Goal: Find contact information: Find contact information

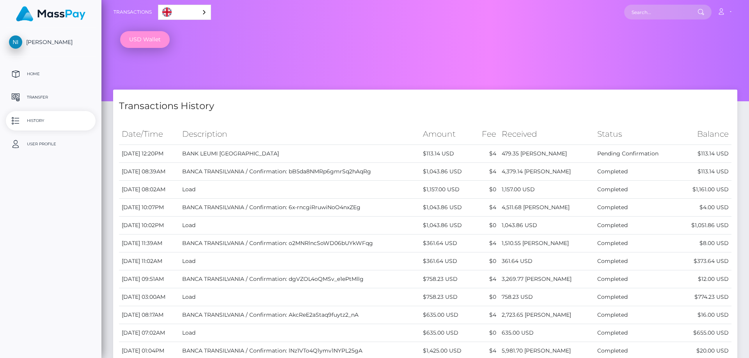
select select
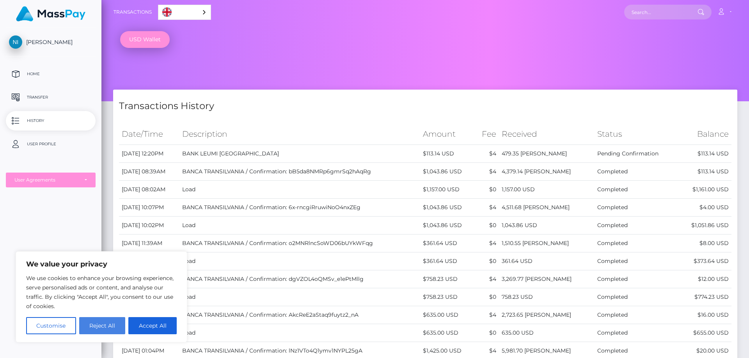
click at [114, 326] on button "Reject All" at bounding box center [102, 325] width 46 height 17
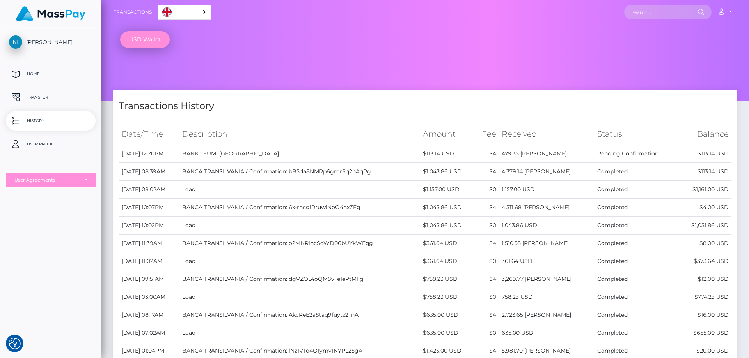
click at [280, 156] on td "BANK LEUMI [GEOGRAPHIC_DATA]" at bounding box center [299, 154] width 241 height 18
click at [44, 125] on p "History" at bounding box center [50, 121] width 83 height 12
click at [83, 178] on div "User Agreements" at bounding box center [50, 180] width 73 height 6
click at [468, 51] on div "USD Wallet" at bounding box center [424, 50] width 647 height 101
click at [33, 73] on p "Home" at bounding box center [50, 74] width 83 height 12
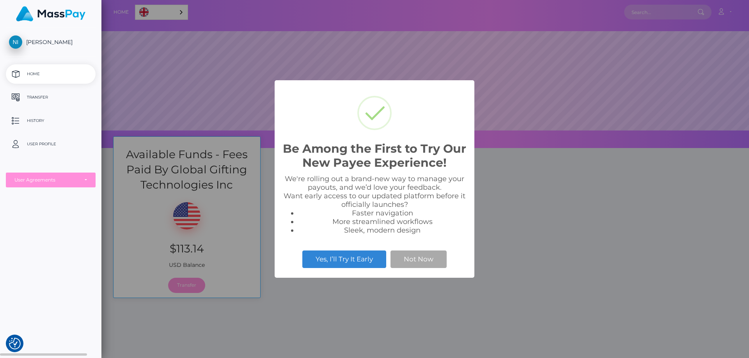
scroll to position [148, 647]
click at [416, 257] on button "Not Now" at bounding box center [418, 259] width 56 height 17
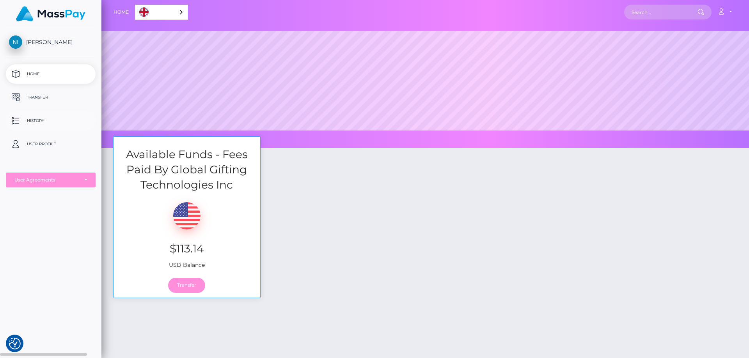
click at [46, 123] on p "History" at bounding box center [50, 121] width 83 height 12
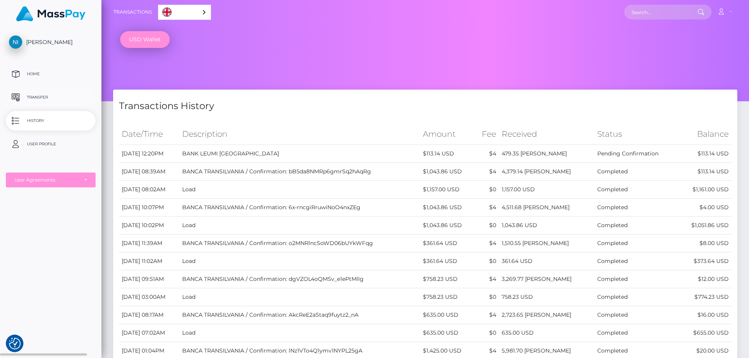
click at [37, 94] on p "Transfer" at bounding box center [50, 98] width 83 height 12
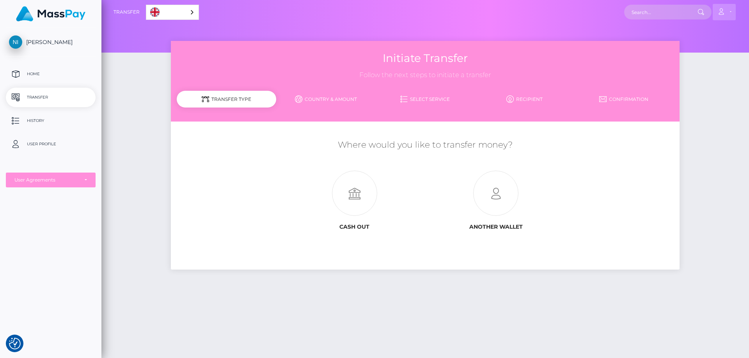
click at [716, 16] on link "Account" at bounding box center [723, 12] width 23 height 16
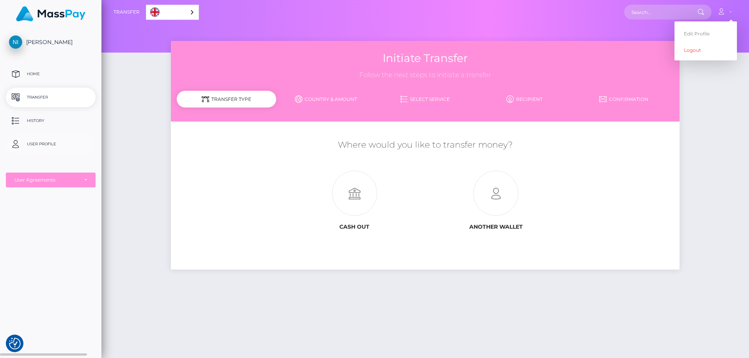
click at [39, 144] on p "User Profile" at bounding box center [50, 144] width 83 height 12
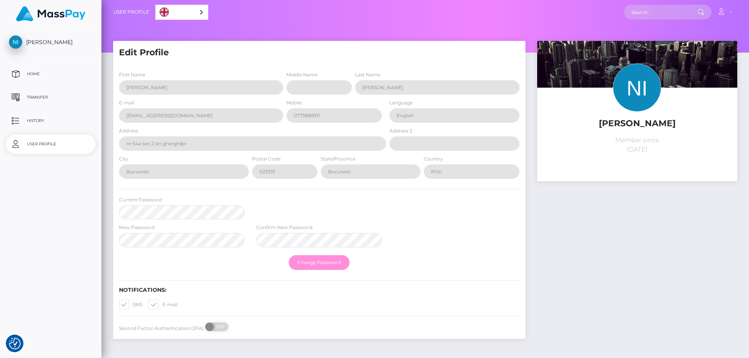
select select
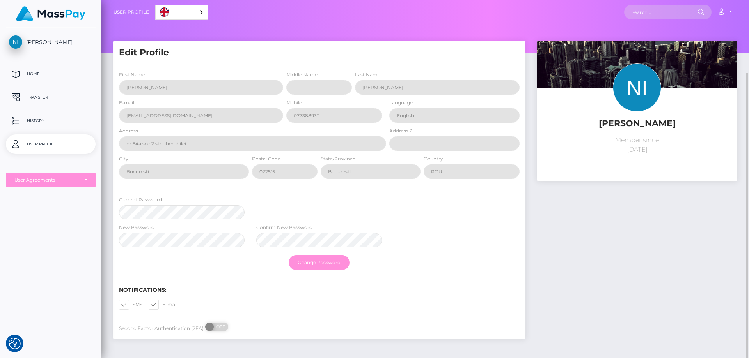
scroll to position [38, 0]
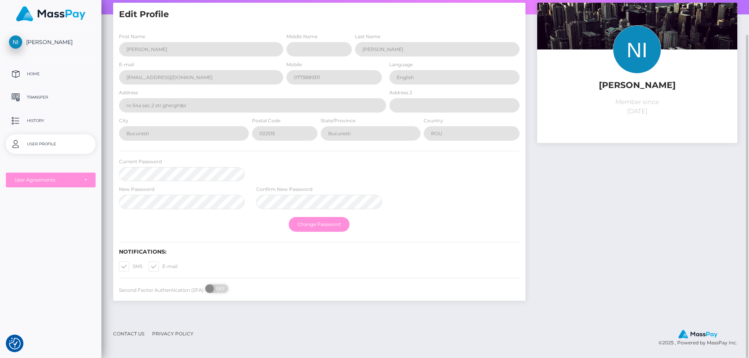
click at [131, 334] on link "Contact Us" at bounding box center [128, 334] width 37 height 12
click at [135, 335] on link "Contact Us" at bounding box center [128, 334] width 37 height 12
click at [122, 339] on link "Contact Us" at bounding box center [128, 334] width 37 height 12
click at [124, 331] on link "Contact Us" at bounding box center [128, 334] width 37 height 12
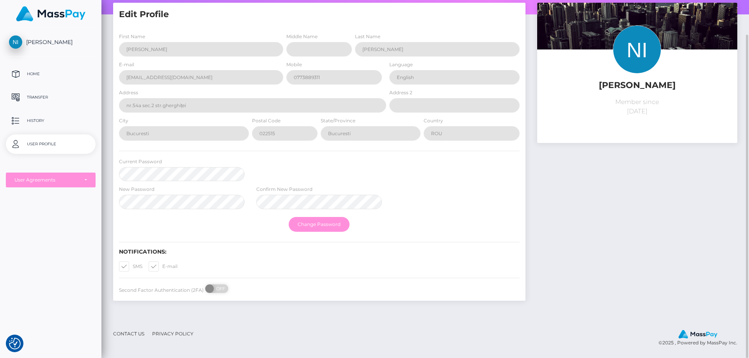
click at [124, 331] on link "Contact Us" at bounding box center [128, 334] width 37 height 12
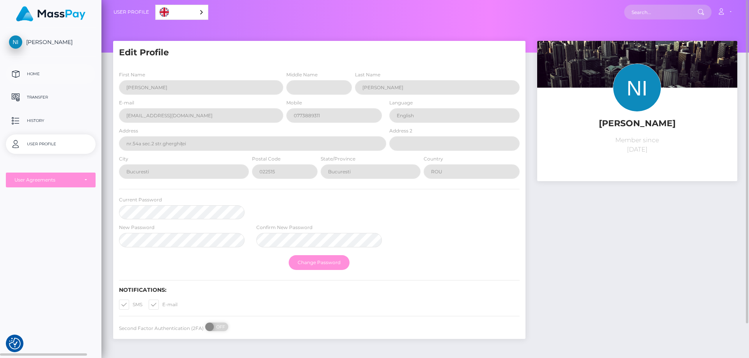
click at [41, 71] on p "Home" at bounding box center [50, 74] width 83 height 12
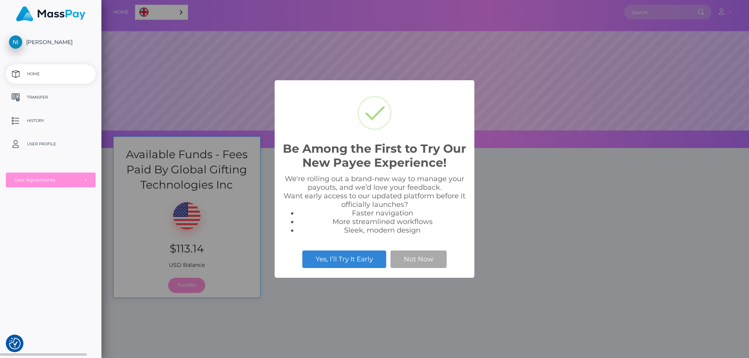
scroll to position [148, 647]
click at [430, 253] on button "Not Now" at bounding box center [418, 259] width 56 height 17
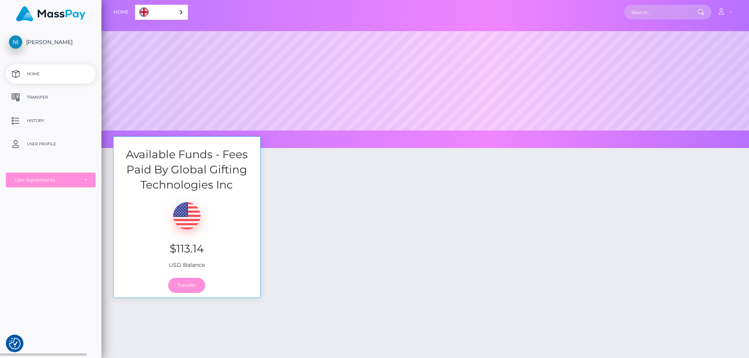
click at [35, 146] on p "User Profile" at bounding box center [50, 144] width 83 height 12
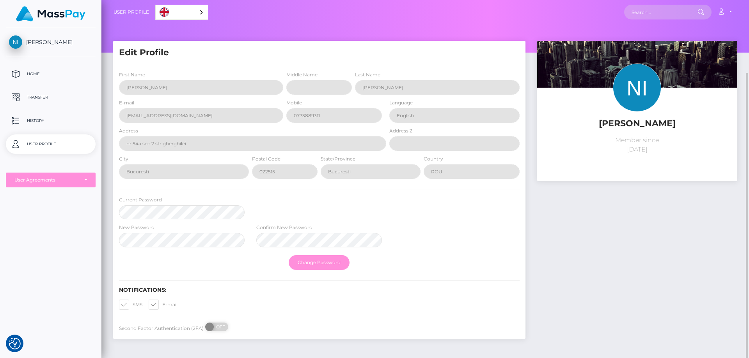
scroll to position [38, 0]
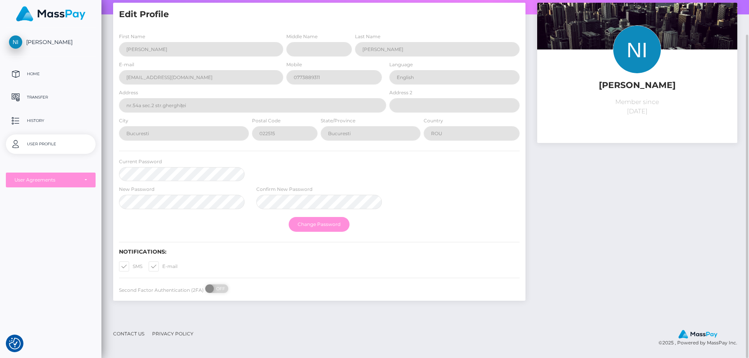
click at [128, 335] on link "Contact Us" at bounding box center [128, 334] width 37 height 12
drag, startPoint x: 126, startPoint y: 334, endPoint x: 279, endPoint y: 316, distance: 154.0
click at [279, 316] on div "Edit Profile First Name NICOLETA-ALEXANDRA Middle Name Last Name IONESCU E-mail" at bounding box center [424, 162] width 647 height 318
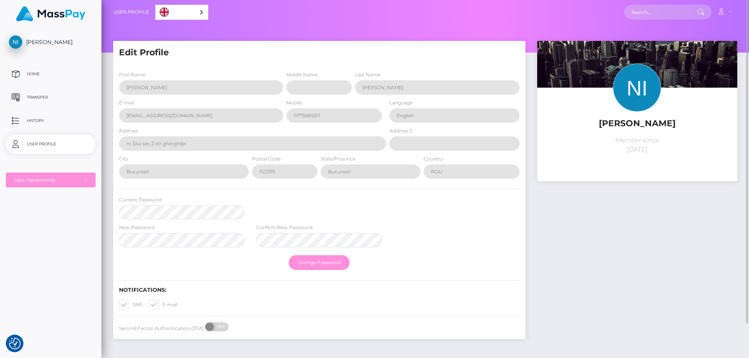
click at [172, 17] on link "English" at bounding box center [182, 12] width 52 height 14
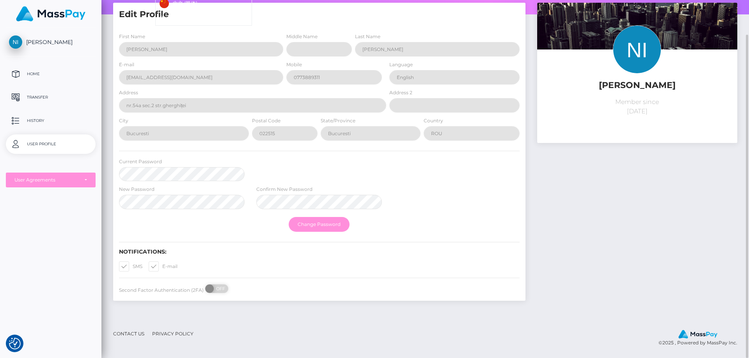
click at [140, 333] on link "Contact Us" at bounding box center [128, 334] width 37 height 12
click at [139, 333] on link "Contact Us" at bounding box center [128, 334] width 37 height 12
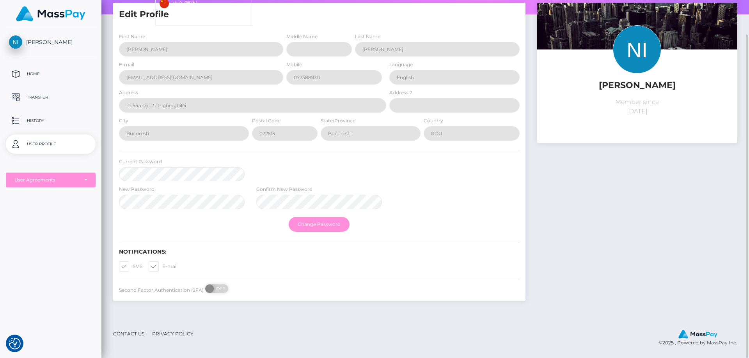
click at [138, 333] on link "Contact Us" at bounding box center [128, 334] width 37 height 12
click at [139, 333] on link "Contact Us" at bounding box center [128, 334] width 37 height 12
click at [138, 333] on link "Contact Us" at bounding box center [128, 334] width 37 height 12
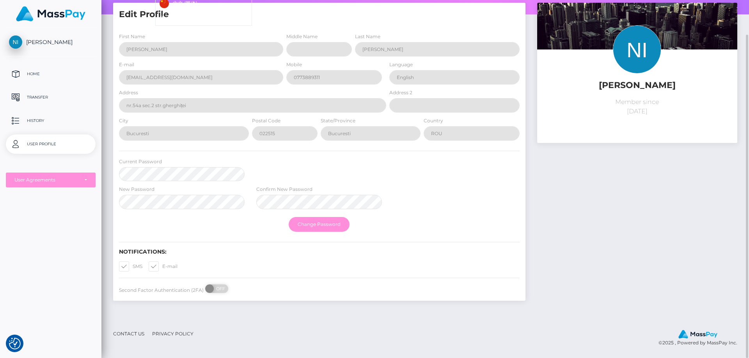
click at [137, 333] on link "Contact Us" at bounding box center [128, 334] width 37 height 12
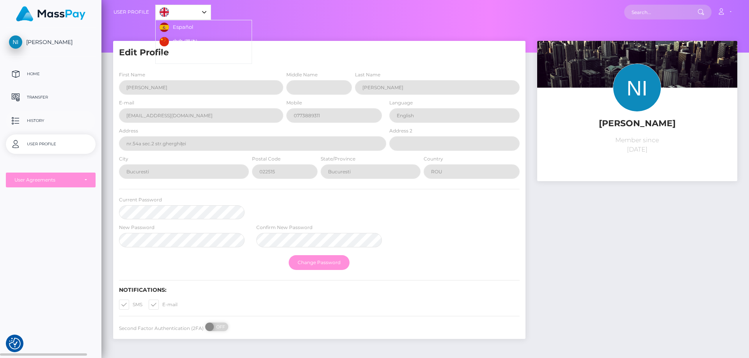
click at [57, 120] on p "History" at bounding box center [50, 121] width 83 height 12
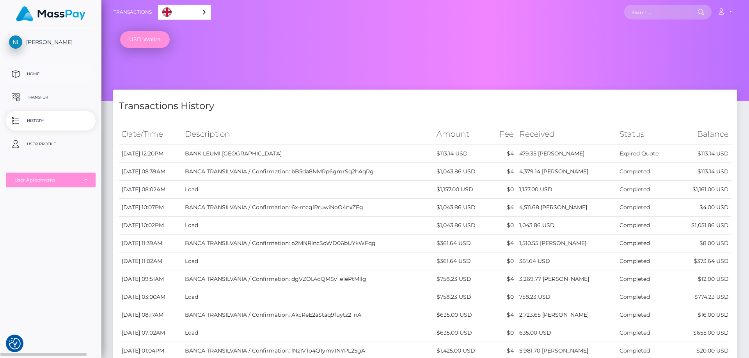
click at [32, 74] on p "Home" at bounding box center [50, 74] width 83 height 12
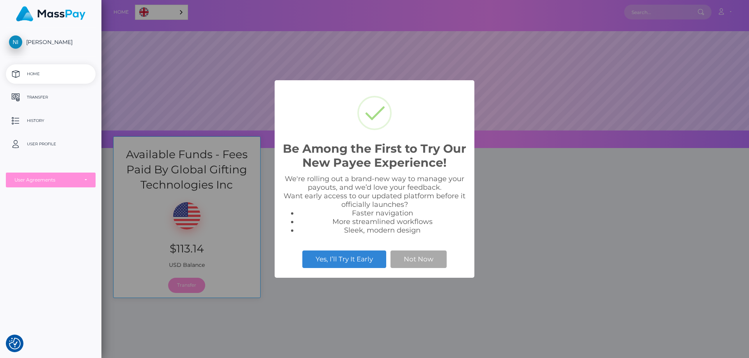
scroll to position [148, 647]
click at [434, 266] on button "Not Now" at bounding box center [418, 259] width 56 height 17
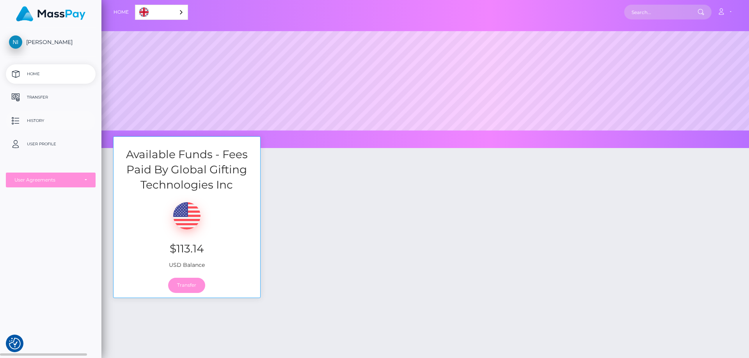
click at [44, 124] on p "History" at bounding box center [50, 121] width 83 height 12
